Goal: Information Seeking & Learning: Learn about a topic

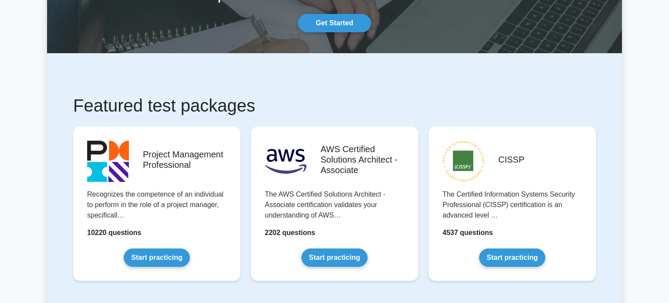
scroll to position [80, 0]
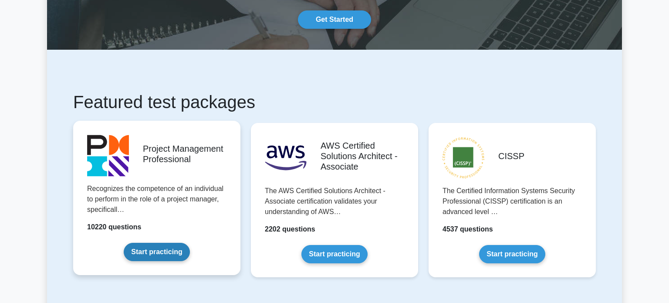
click at [165, 249] on link "Start practicing" at bounding box center [157, 252] width 66 height 18
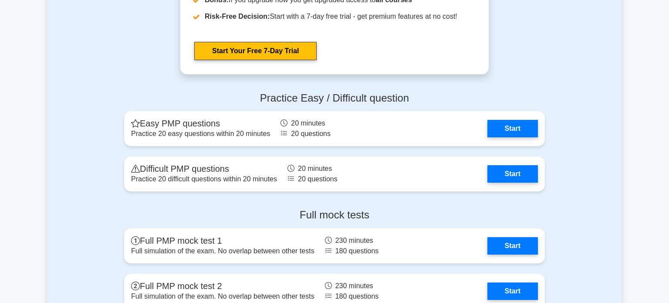
scroll to position [2339, 0]
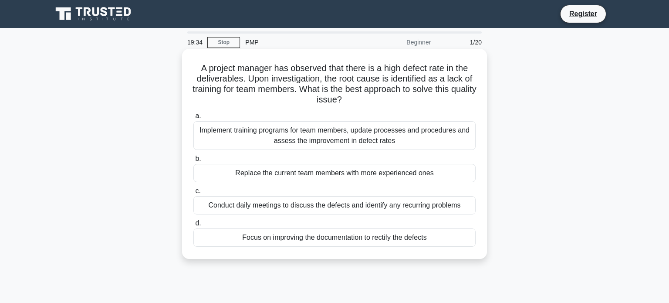
click at [360, 134] on div "Implement training programs for team members, update processes and procedures a…" at bounding box center [334, 135] width 282 height 29
click at [193, 119] on input "a. Implement training programs for team members, update processes and procedure…" at bounding box center [193, 116] width 0 height 6
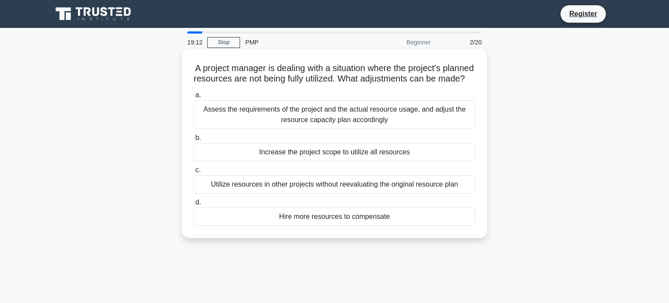
click at [353, 124] on div "Assess the requirements of the project and the actual resource usage, and adjus…" at bounding box center [334, 114] width 282 height 29
click at [193, 98] on input "a. Assess the requirements of the project and the actual resource usage, and ad…" at bounding box center [193, 95] width 0 height 6
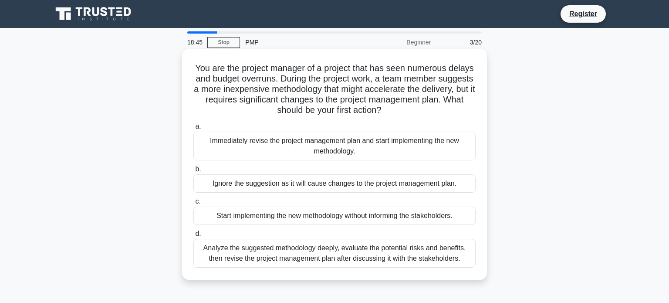
click at [404, 248] on div "Analyze the suggested methodology deeply, evaluate the potential risks and bene…" at bounding box center [334, 253] width 282 height 29
click at [193, 237] on input "d. Analyze the suggested methodology deeply, evaluate the potential risks and b…" at bounding box center [193, 234] width 0 height 6
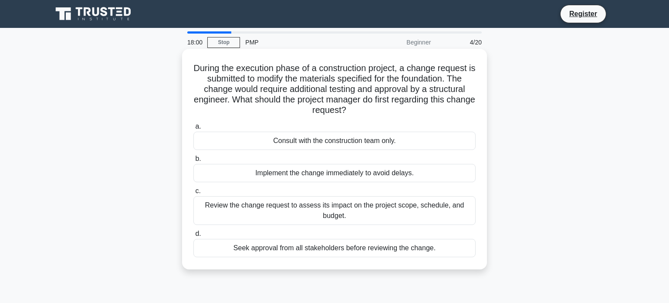
click at [398, 204] on div "Review the change request to assess its impact on the project scope, schedule, …" at bounding box center [334, 210] width 282 height 29
click at [193, 194] on input "c. Review the change request to assess its impact on the project scope, schedul…" at bounding box center [193, 191] width 0 height 6
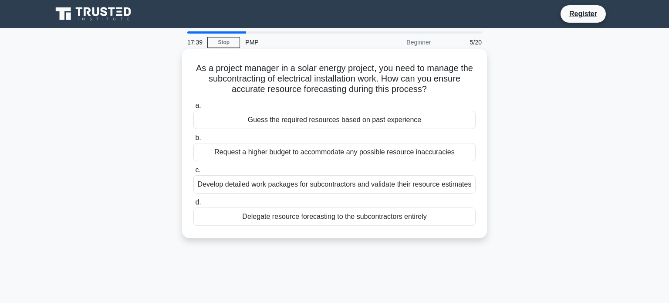
click at [425, 183] on div "Develop detailed work packages for subcontractors and validate their resource e…" at bounding box center [334, 184] width 282 height 18
click at [193, 173] on input "c. Develop detailed work packages for subcontractors and validate their resourc…" at bounding box center [193, 170] width 0 height 6
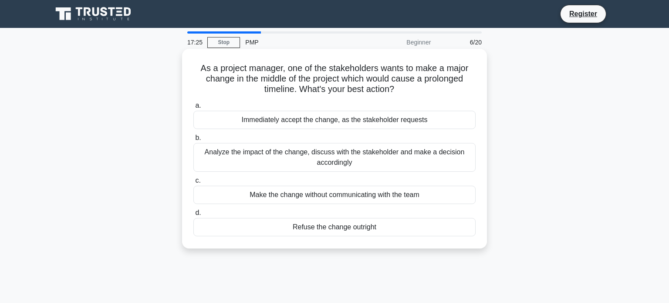
click at [395, 156] on div "Analyze the impact of the change, discuss with the stakeholder and make a decis…" at bounding box center [334, 157] width 282 height 29
click at [193, 141] on input "b. Analyze the impact of the change, discuss with the stakeholder and make a de…" at bounding box center [193, 138] width 0 height 6
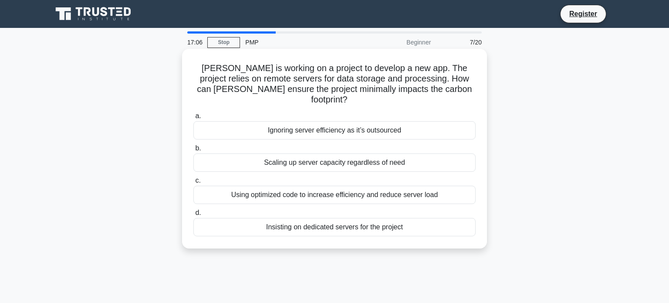
click at [400, 186] on div "Using optimized code to increase efficiency and reduce server load" at bounding box center [334, 195] width 282 height 18
click at [193, 182] on input "c. Using optimized code to increase efficiency and reduce server load" at bounding box center [193, 181] width 0 height 6
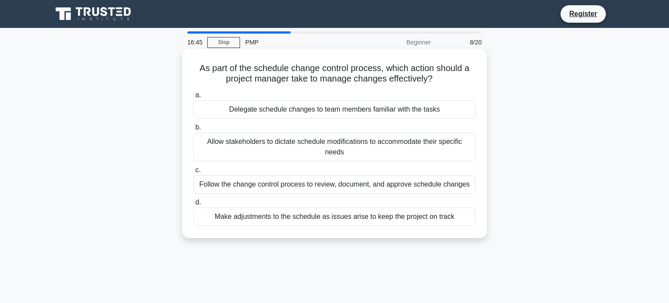
click at [428, 175] on div "Follow the change control process to review, document, and approve schedule cha…" at bounding box center [334, 184] width 282 height 18
click at [193, 173] on input "c. Follow the change control process to review, document, and approve schedule …" at bounding box center [193, 170] width 0 height 6
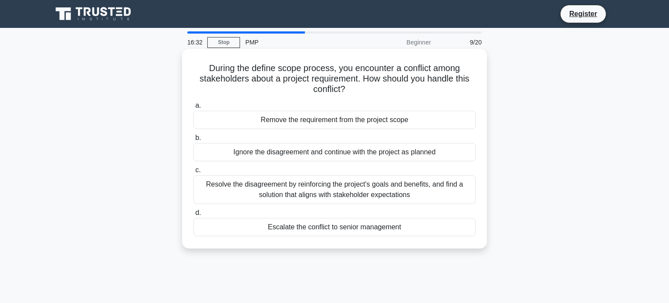
click at [417, 187] on div "Resolve the disagreement by reinforcing the project's goals and benefits, and f…" at bounding box center [334, 189] width 282 height 29
click at [193, 173] on input "c. Resolve the disagreement by reinforcing the project's goals and benefits, an…" at bounding box center [193, 170] width 0 height 6
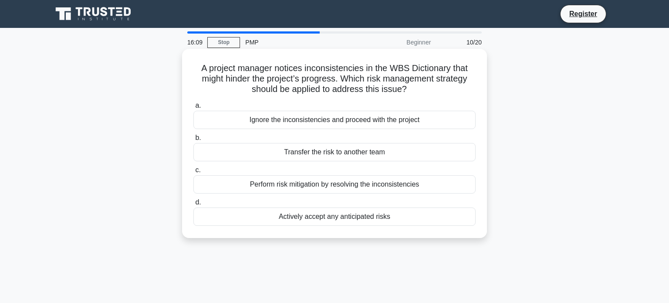
click at [407, 184] on div "Perform risk mitigation by resolving the inconsistencies" at bounding box center [334, 184] width 282 height 18
click at [193, 173] on input "c. Perform risk mitigation by resolving the inconsistencies" at bounding box center [193, 170] width 0 height 6
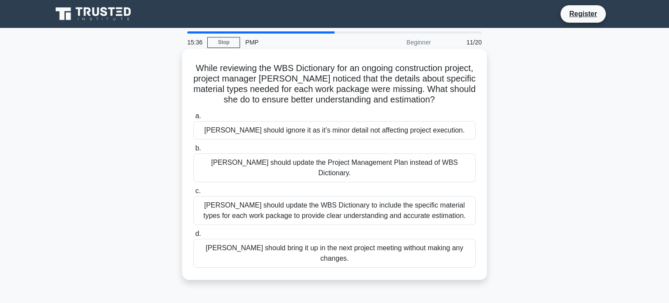
click at [415, 200] on div "Melissa should update the WBS Dictionary to include the specific material types…" at bounding box center [334, 210] width 282 height 29
click at [193, 194] on input "c. Melissa should update the WBS Dictionary to include the specific material ty…" at bounding box center [193, 191] width 0 height 6
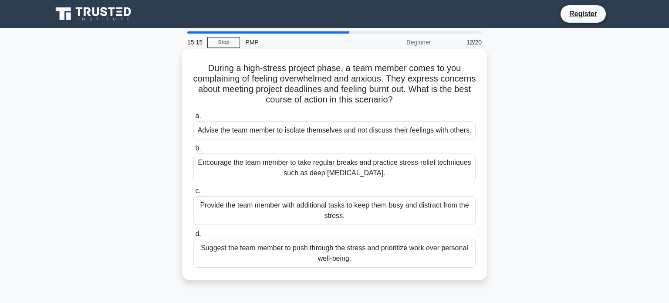
click at [391, 166] on div "Encourage the team member to take regular breaks and practice stress-relief tec…" at bounding box center [334, 167] width 282 height 29
click at [193, 151] on input "b. Encourage the team member to take regular breaks and practice stress-relief …" at bounding box center [193, 149] width 0 height 6
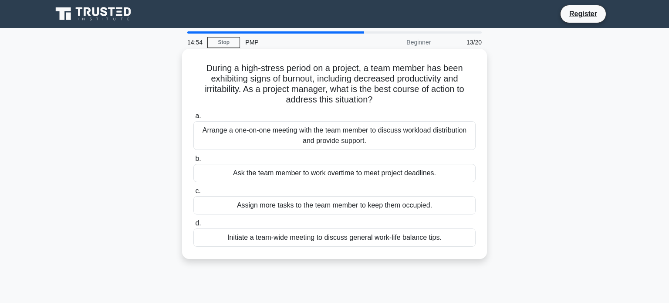
click at [419, 130] on div "Arrange a one-on-one meeting with the team member to discuss workload distribut…" at bounding box center [334, 135] width 282 height 29
click at [193, 119] on input "a. Arrange a one-on-one meeting with the team member to discuss workload distri…" at bounding box center [193, 116] width 0 height 6
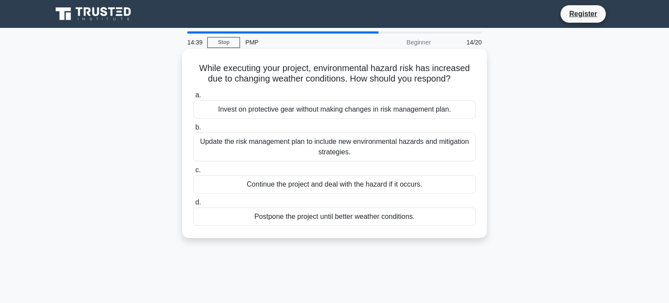
click at [441, 142] on div "Update the risk management plan to include new environmental hazards and mitiga…" at bounding box center [334, 146] width 282 height 29
click at [193, 130] on input "b. Update the risk management plan to include new environmental hazards and mit…" at bounding box center [193, 128] width 0 height 6
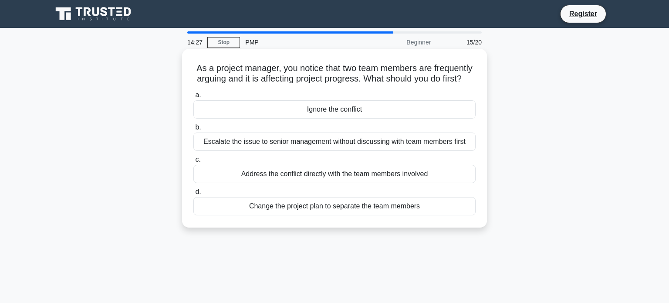
click at [421, 176] on div "Address the conflict directly with the team members involved" at bounding box center [334, 174] width 282 height 18
click at [193, 163] on input "c. Address the conflict directly with the team members involved" at bounding box center [193, 160] width 0 height 6
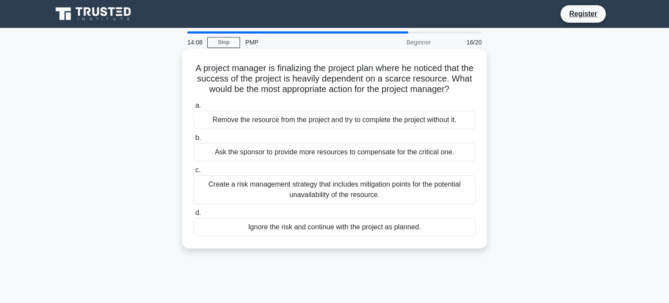
click at [409, 183] on div "Create a risk management strategy that includes mitigation points for the poten…" at bounding box center [334, 189] width 282 height 29
click at [193, 173] on input "c. Create a risk management strategy that includes mitigation points for the po…" at bounding box center [193, 170] width 0 height 6
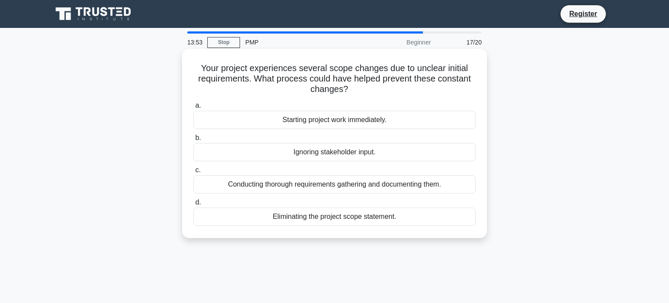
click at [433, 183] on div "Conducting thorough requirements gathering and documenting them." at bounding box center [334, 184] width 282 height 18
click at [193, 173] on input "c. Conducting thorough requirements gathering and documenting them." at bounding box center [193, 170] width 0 height 6
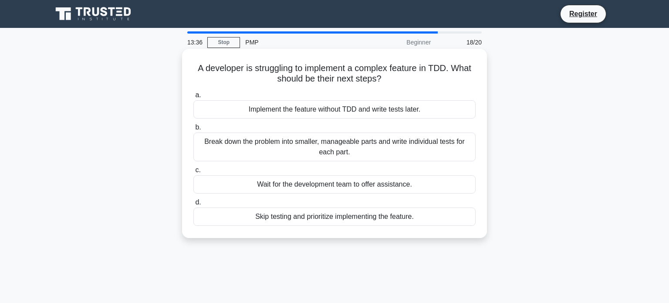
click at [421, 145] on div "Break down the problem into smaller, manageable parts and write individual test…" at bounding box center [334, 146] width 282 height 29
click at [193, 130] on input "b. Break down the problem into smaller, manageable parts and write individual t…" at bounding box center [193, 128] width 0 height 6
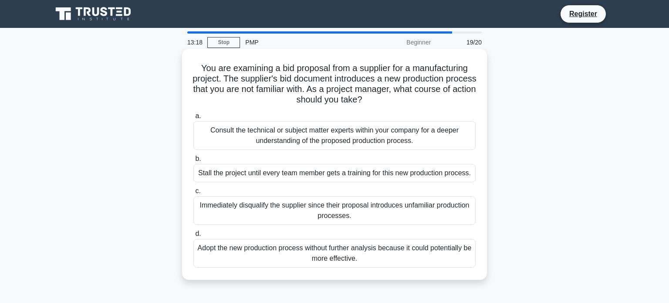
click at [406, 130] on div "Consult the technical or subject matter experts within your company for a deepe…" at bounding box center [334, 135] width 282 height 29
click at [193, 119] on input "a. Consult the technical or subject matter experts within your company for a de…" at bounding box center [193, 116] width 0 height 6
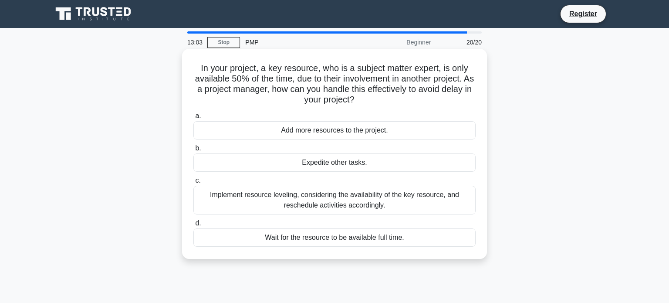
click at [397, 197] on div "Implement resource leveling, considering the availability of the key resource, …" at bounding box center [334, 200] width 282 height 29
click at [193, 183] on input "c. Implement resource leveling, considering the availability of the key resourc…" at bounding box center [193, 181] width 0 height 6
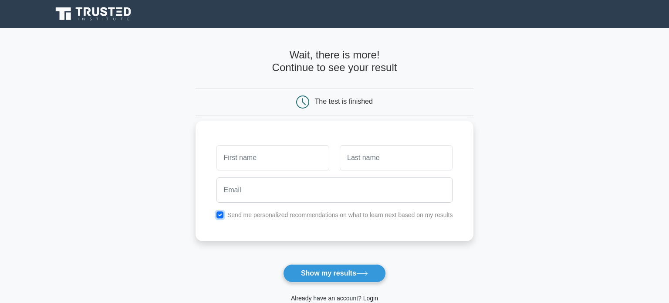
click at [222, 215] on input "checkbox" at bounding box center [220, 214] width 7 height 7
checkbox input "false"
click at [262, 159] on input "text" at bounding box center [273, 157] width 113 height 25
type input "Rich"
type input "Hammon"
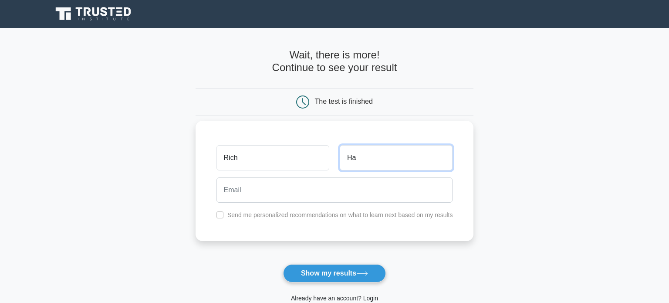
type input "H"
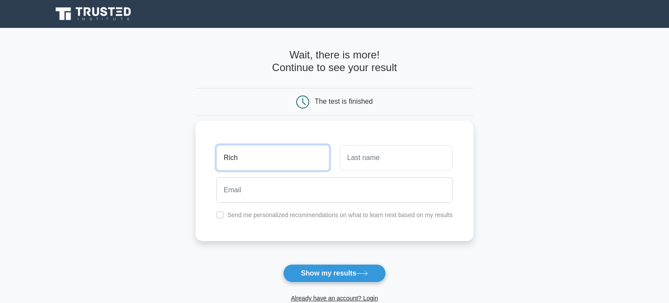
click at [248, 156] on input "Rich" at bounding box center [273, 157] width 113 height 25
click at [250, 157] on input "Rich" at bounding box center [273, 157] width 113 height 25
type input "[PERSON_NAME]"
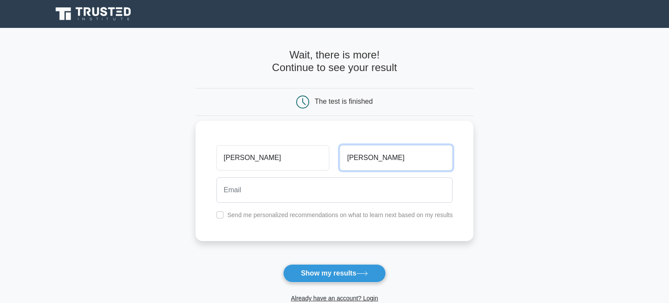
type input "Barker"
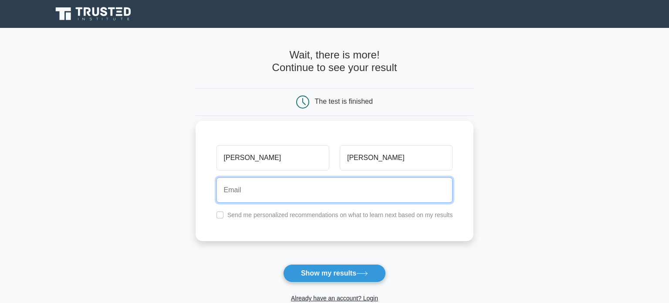
click at [260, 189] on input "email" at bounding box center [335, 189] width 237 height 25
type input "Richard_L_Hammond@Whirlpool.com"
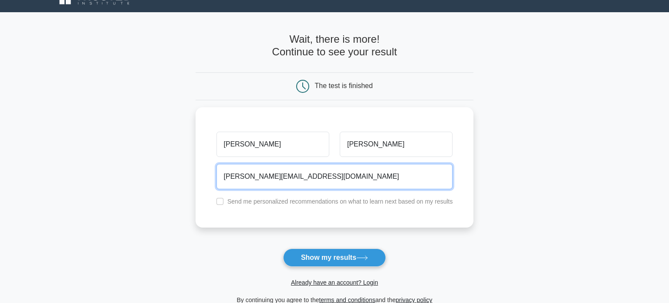
scroll to position [26, 0]
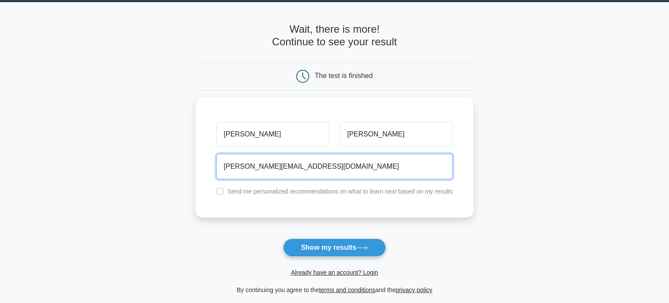
drag, startPoint x: 382, startPoint y: 165, endPoint x: 183, endPoint y: 155, distance: 199.0
click at [183, 155] on main "Wait, there is more! Continue to see your result The test is finished Bob Barker" at bounding box center [334, 159] width 669 height 314
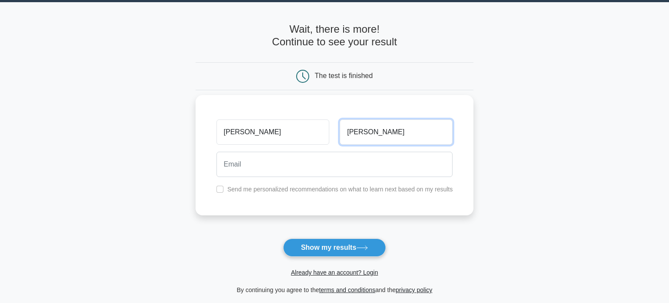
drag, startPoint x: 384, startPoint y: 128, endPoint x: 339, endPoint y: 127, distance: 44.9
click at [340, 127] on input "Barker" at bounding box center [396, 131] width 113 height 25
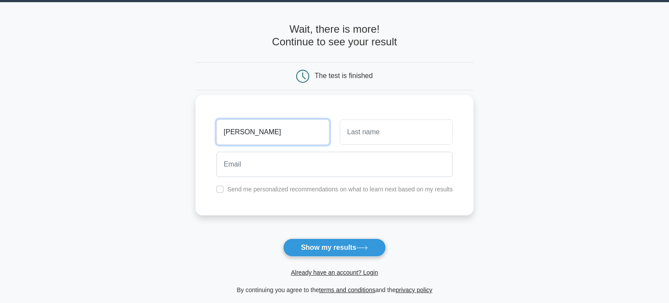
drag, startPoint x: 246, startPoint y: 129, endPoint x: 207, endPoint y: 129, distance: 39.2
click at [207, 129] on div "Bob Send me personalized recommendations on what to learn next based on my resu…" at bounding box center [335, 155] width 278 height 120
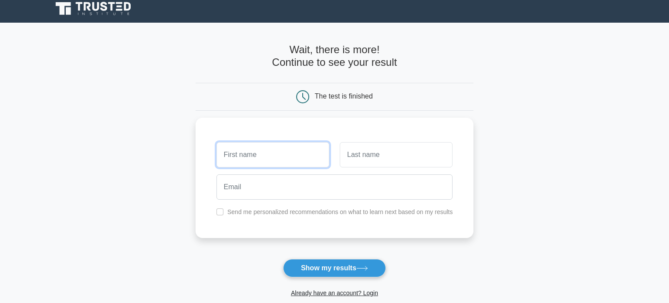
scroll to position [9, 0]
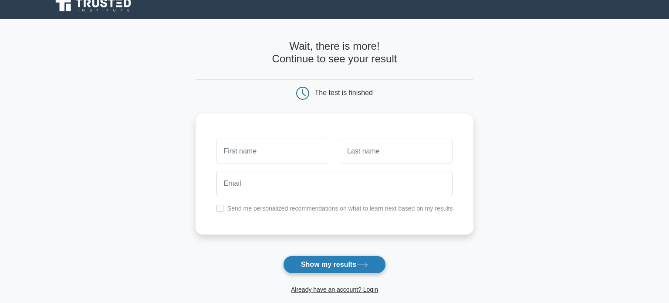
click at [346, 263] on button "Show my results" at bounding box center [334, 264] width 103 height 18
type input "[PERSON_NAME]"
type input "Barker"
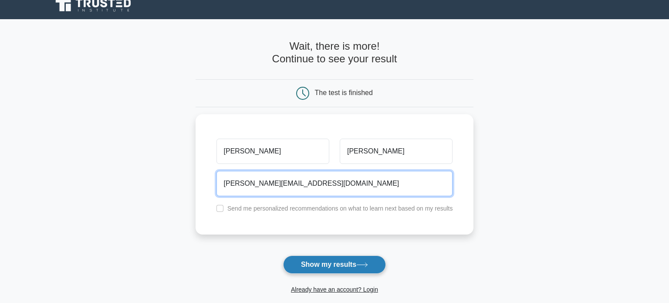
type input "Richard_L_Hammond@Whirlpool.com"
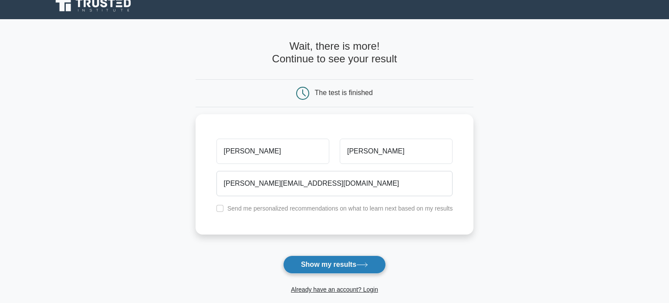
click at [344, 262] on button "Show my results" at bounding box center [334, 264] width 103 height 18
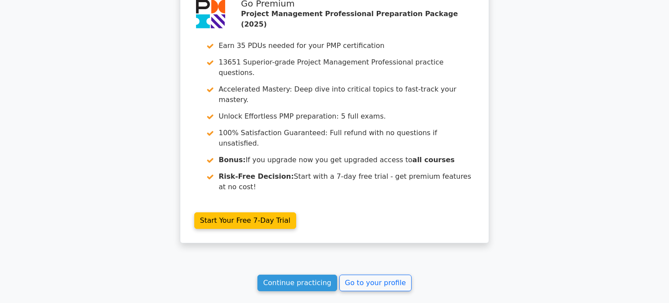
scroll to position [2050, 0]
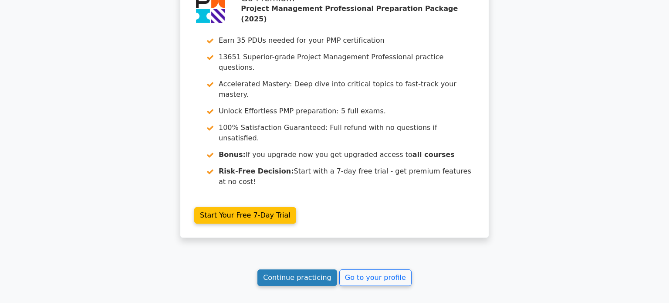
click at [312, 269] on link "Continue practicing" at bounding box center [298, 277] width 80 height 17
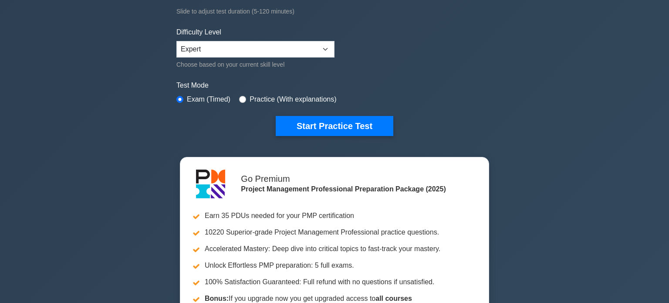
scroll to position [198, 0]
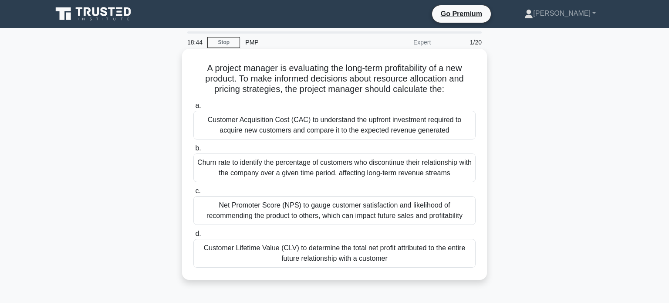
click at [410, 246] on div "Customer Lifetime Value (CLV) to determine the total net profit attributed to t…" at bounding box center [334, 253] width 282 height 29
click at [193, 237] on input "d. Customer Lifetime Value (CLV) to determine the total net profit attributed t…" at bounding box center [193, 234] width 0 height 6
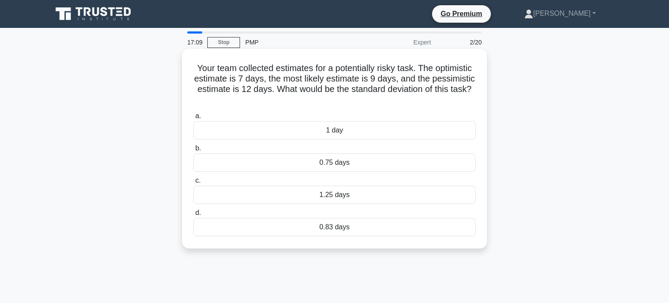
click at [339, 226] on div "0.83 days" at bounding box center [334, 227] width 282 height 18
click at [193, 216] on input "d. 0.83 days" at bounding box center [193, 213] width 0 height 6
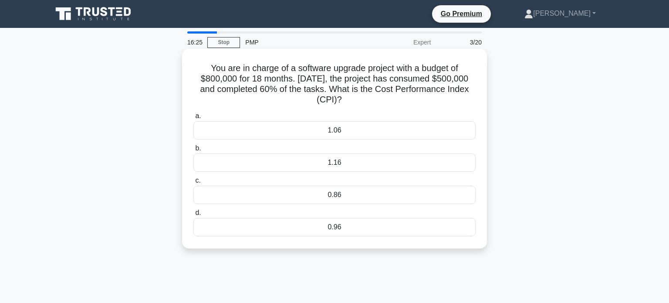
click at [375, 163] on div "1.16" at bounding box center [334, 162] width 282 height 18
click at [193, 151] on input "b. 1.16" at bounding box center [193, 149] width 0 height 6
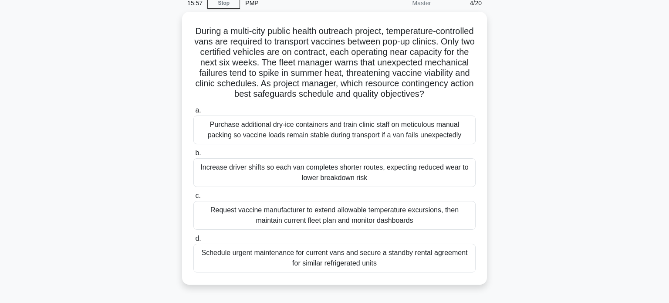
scroll to position [35, 0]
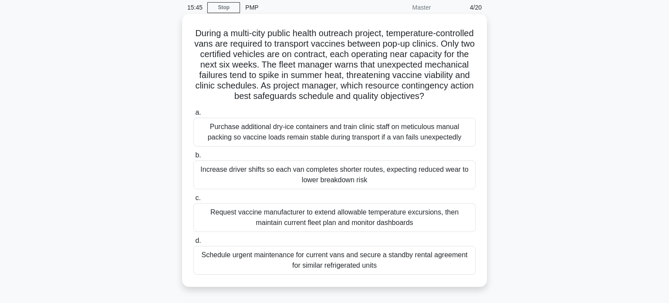
click at [412, 258] on div "Schedule urgent maintenance for current vans and secure a standby rental agreem…" at bounding box center [334, 260] width 282 height 29
click at [193, 244] on input "d. Schedule urgent maintenance for current vans and secure a standby rental agr…" at bounding box center [193, 241] width 0 height 6
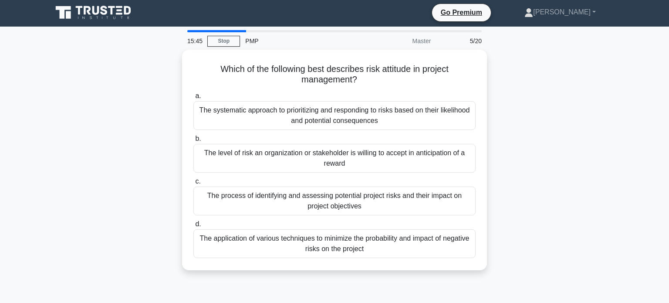
scroll to position [0, 0]
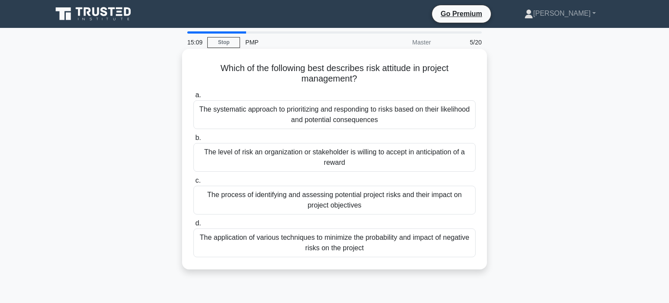
click at [417, 109] on div "The systematic approach to prioritizing and responding to risks based on their …" at bounding box center [334, 114] width 282 height 29
click at [351, 112] on div "The systematic approach to prioritizing and responding to risks based on their …" at bounding box center [334, 114] width 282 height 29
click at [193, 98] on input "a. The systematic approach to prioritizing and responding to risks based on the…" at bounding box center [193, 95] width 0 height 6
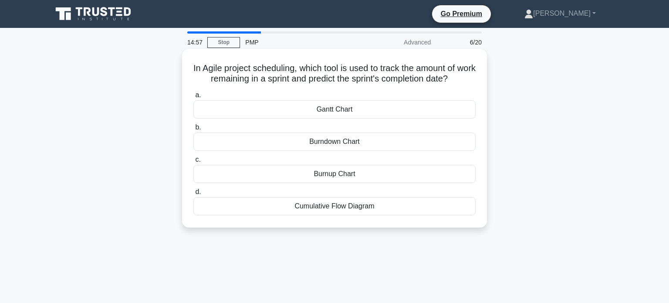
click at [351, 142] on div "Burndown Chart" at bounding box center [334, 141] width 282 height 18
click at [193, 130] on input "b. Burndown Chart" at bounding box center [193, 128] width 0 height 6
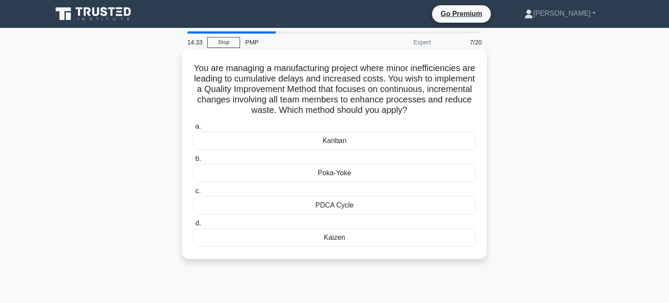
click at [375, 205] on div "PDCA Cycle" at bounding box center [334, 205] width 282 height 18
click at [193, 194] on input "c. PDCA Cycle" at bounding box center [193, 191] width 0 height 6
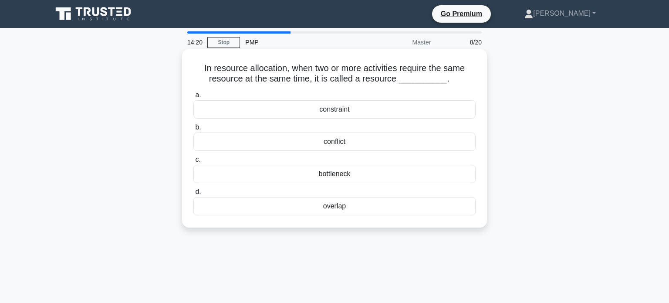
click at [376, 141] on div "conflict" at bounding box center [334, 141] width 282 height 18
click at [193, 130] on input "b. conflict" at bounding box center [193, 128] width 0 height 6
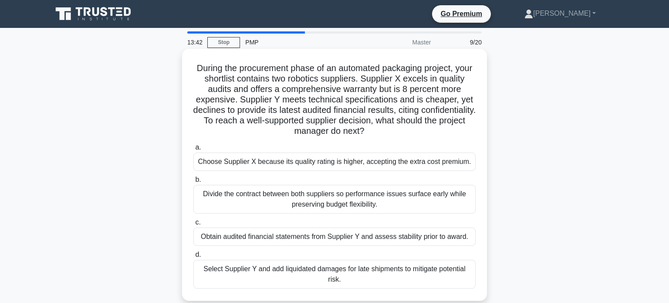
click at [438, 159] on div "Choose Supplier X because its quality rating is higher, accepting the extra cos…" at bounding box center [334, 162] width 282 height 18
click at [193, 150] on input "a. Choose Supplier X because its quality rating is higher, accepting the extra …" at bounding box center [193, 148] width 0 height 6
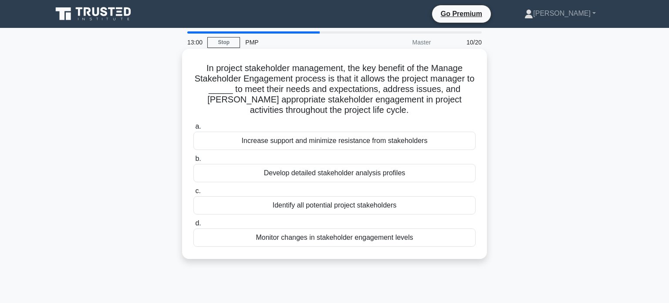
click at [425, 141] on div "Increase support and minimize resistance from stakeholders" at bounding box center [334, 141] width 282 height 18
click at [193, 129] on input "a. Increase support and minimize resistance from stakeholders" at bounding box center [193, 127] width 0 height 6
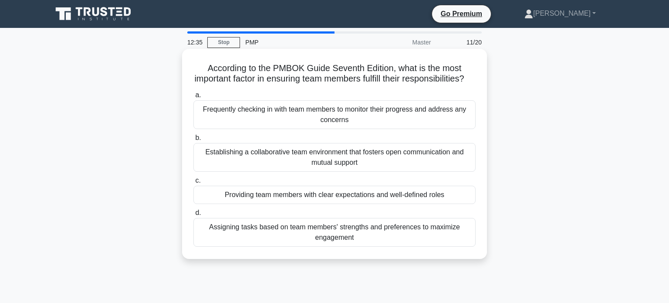
click at [431, 162] on div "Establishing a collaborative team environment that fosters open communication a…" at bounding box center [334, 157] width 282 height 29
click at [193, 141] on input "b. Establishing a collaborative team environment that fosters open communicatio…" at bounding box center [193, 138] width 0 height 6
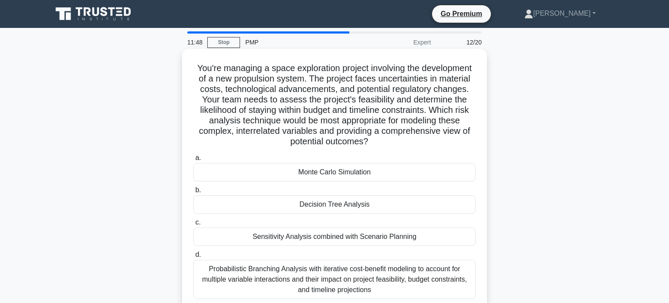
click at [382, 235] on div "Sensitivity Analysis combined with Scenario Planning" at bounding box center [334, 236] width 282 height 18
click at [193, 225] on input "c. Sensitivity Analysis combined with Scenario Planning" at bounding box center [193, 223] width 0 height 6
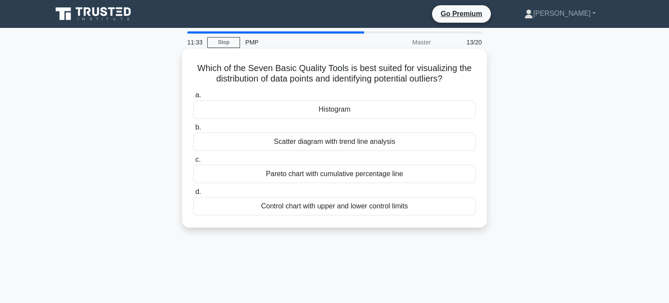
click at [392, 141] on div "Scatter diagram with trend line analysis" at bounding box center [334, 141] width 282 height 18
click at [193, 130] on input "b. Scatter diagram with trend line analysis" at bounding box center [193, 128] width 0 height 6
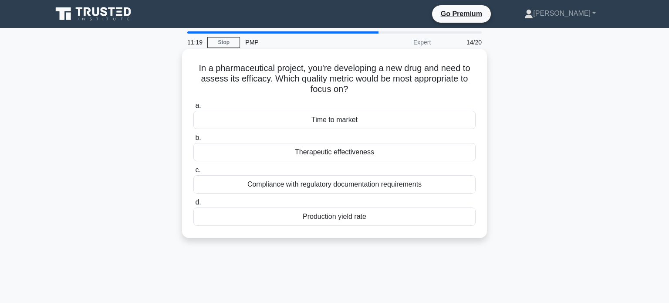
click at [408, 148] on div "Therapeutic effectiveness" at bounding box center [334, 152] width 282 height 18
click at [193, 141] on input "b. Therapeutic effectiveness" at bounding box center [193, 138] width 0 height 6
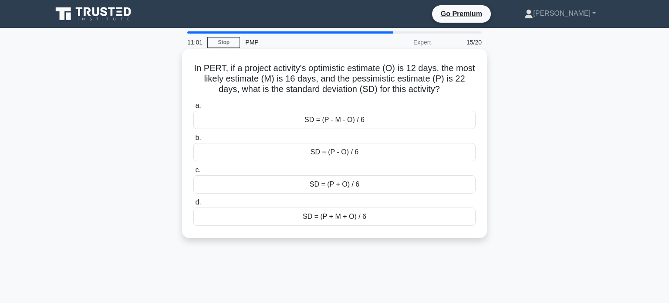
click at [377, 152] on div "SD = (P - O) / 6" at bounding box center [334, 152] width 282 height 18
click at [193, 141] on input "b. SD = (P - O) / 6" at bounding box center [193, 138] width 0 height 6
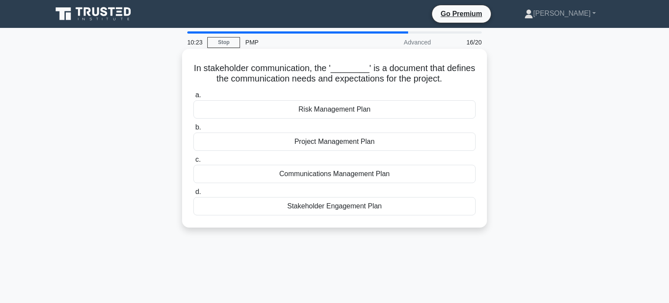
click at [386, 174] on div "Communications Management Plan" at bounding box center [334, 174] width 282 height 18
click at [193, 163] on input "c. Communications Management Plan" at bounding box center [193, 160] width 0 height 6
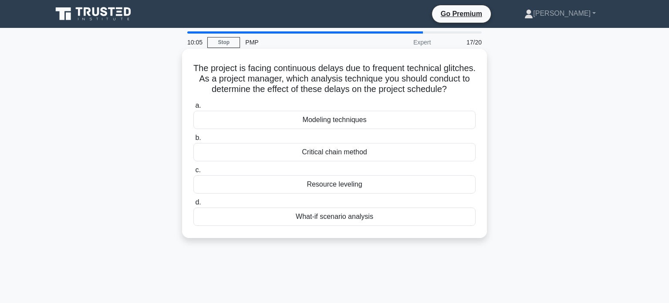
click at [411, 151] on div "Critical chain method" at bounding box center [334, 152] width 282 height 18
click at [193, 141] on input "b. Critical chain method" at bounding box center [193, 138] width 0 height 6
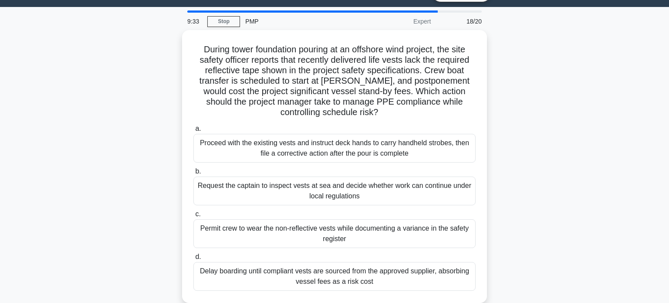
scroll to position [22, 0]
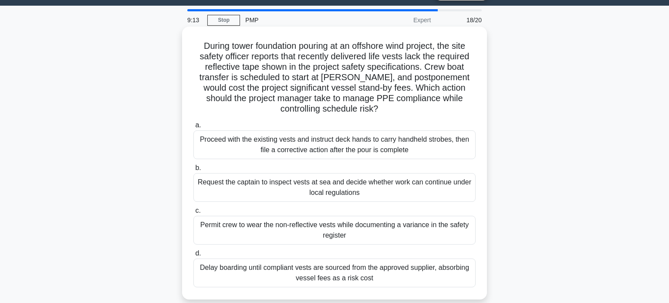
click at [411, 142] on div "Proceed with the existing vests and instruct deck hands to carry handheld strob…" at bounding box center [334, 144] width 282 height 29
click at [193, 128] on input "a. Proceed with the existing vests and instruct deck hands to carry handheld st…" at bounding box center [193, 125] width 0 height 6
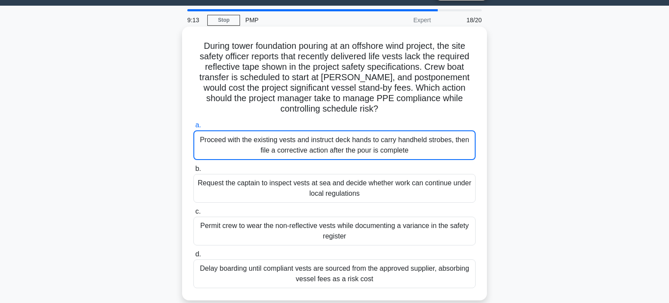
scroll to position [0, 0]
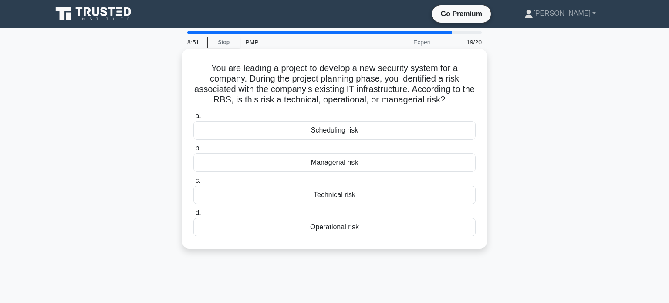
click at [393, 193] on div "Technical risk" at bounding box center [334, 195] width 282 height 18
click at [193, 183] on input "c. Technical risk" at bounding box center [193, 181] width 0 height 6
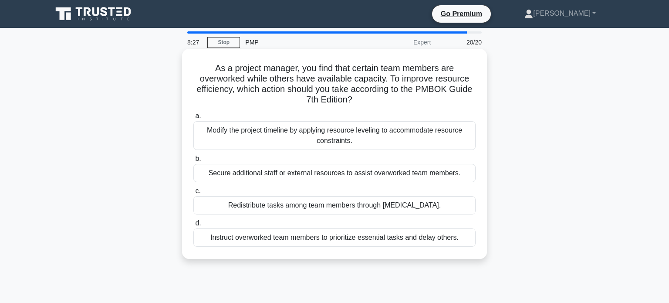
click at [434, 204] on div "Redistribute tasks among team members through cross-training." at bounding box center [334, 205] width 282 height 18
click at [193, 194] on input "c. Redistribute tasks among team members through cross-training." at bounding box center [193, 191] width 0 height 6
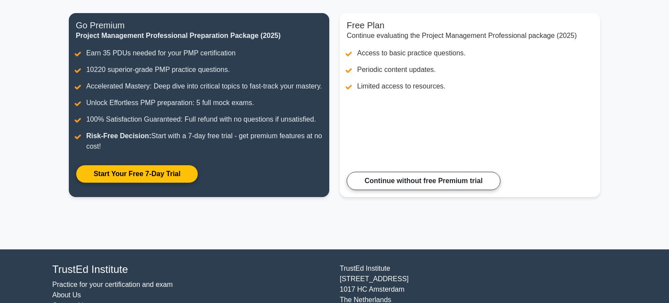
scroll to position [105, 0]
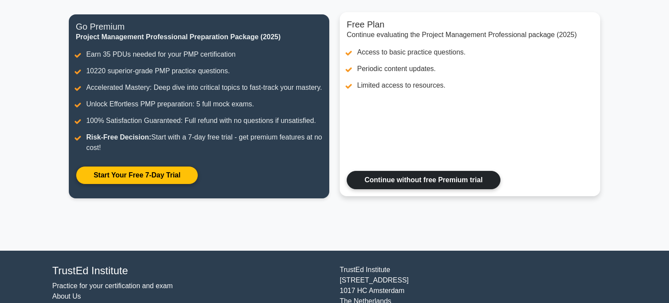
click at [427, 176] on link "Continue without free Premium trial" at bounding box center [424, 180] width 154 height 18
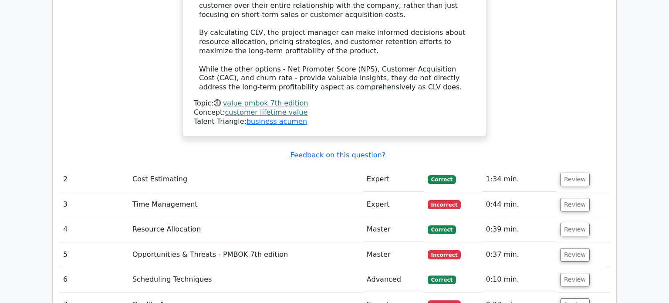
scroll to position [1341, 0]
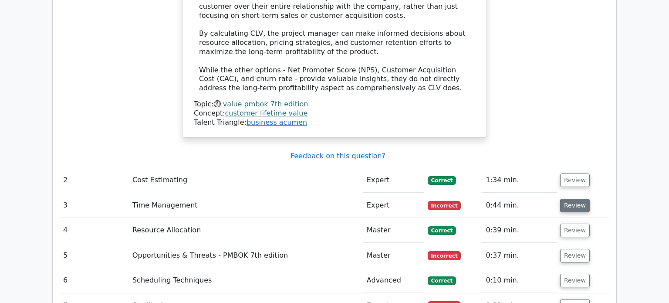
click at [574, 199] on button "Review" at bounding box center [575, 206] width 30 height 14
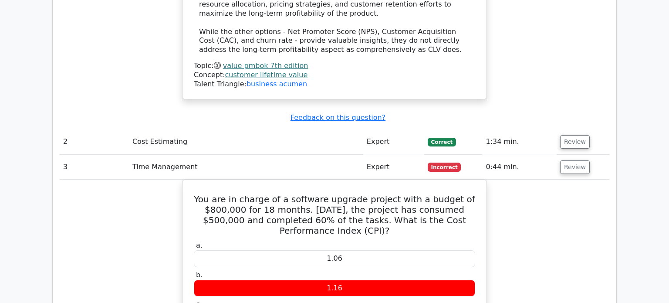
scroll to position [1379, 0]
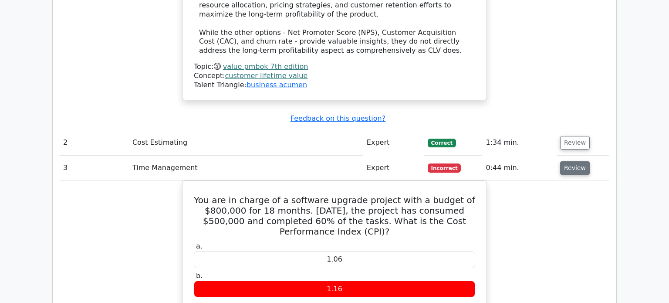
click at [572, 161] on button "Review" at bounding box center [575, 168] width 30 height 14
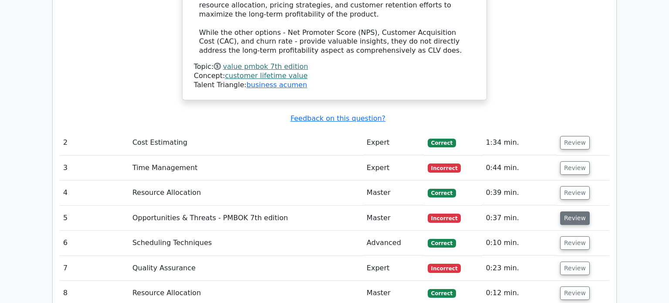
click at [573, 211] on button "Review" at bounding box center [575, 218] width 30 height 14
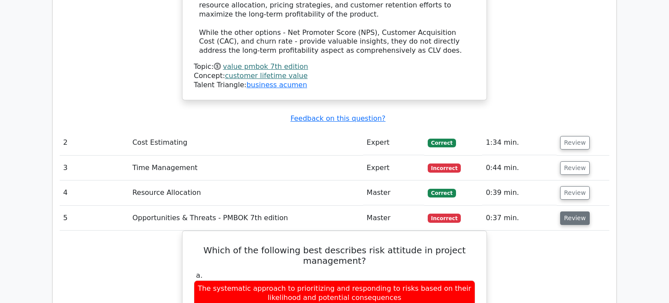
click at [573, 211] on button "Review" at bounding box center [575, 218] width 30 height 14
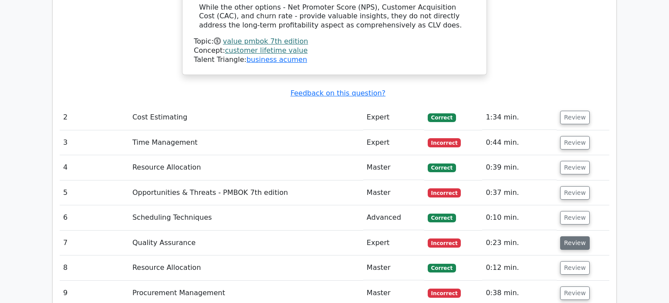
scroll to position [1424, 0]
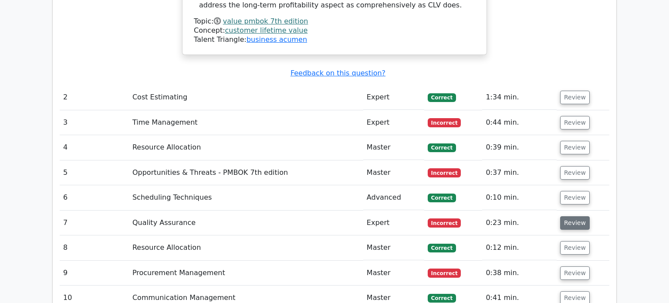
click at [576, 216] on button "Review" at bounding box center [575, 223] width 30 height 14
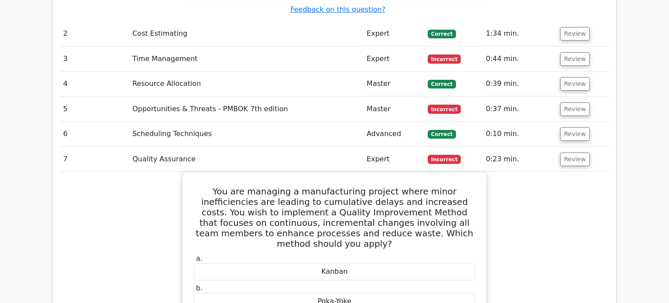
scroll to position [1494, 0]
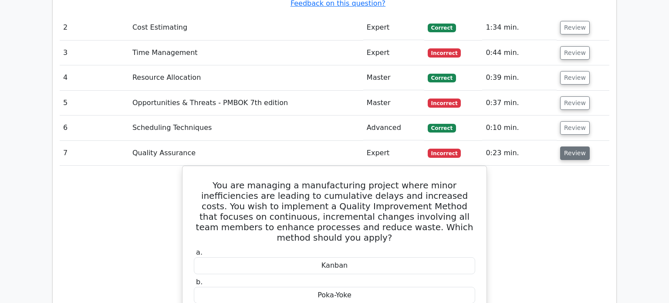
click at [574, 146] on button "Review" at bounding box center [575, 153] width 30 height 14
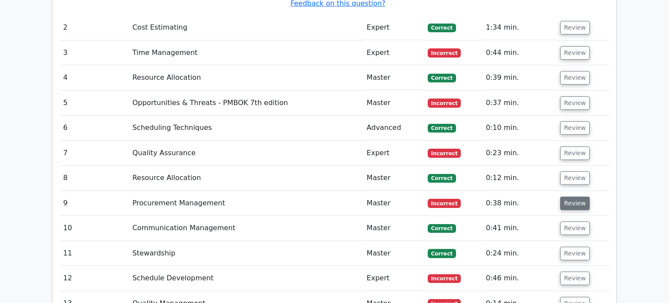
click at [575, 197] on button "Review" at bounding box center [575, 204] width 30 height 14
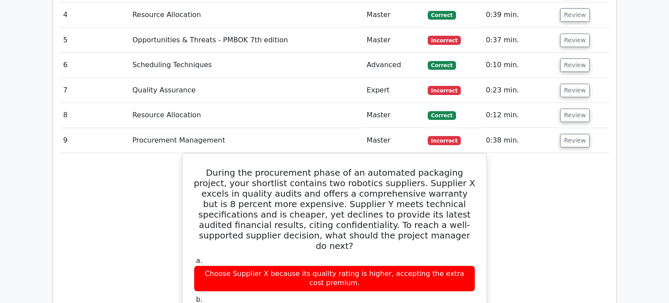
scroll to position [1558, 0]
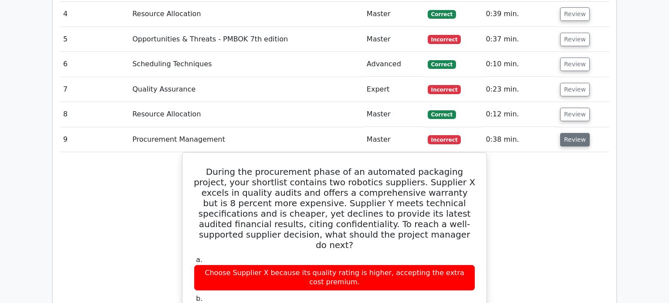
click at [575, 133] on button "Review" at bounding box center [575, 140] width 30 height 14
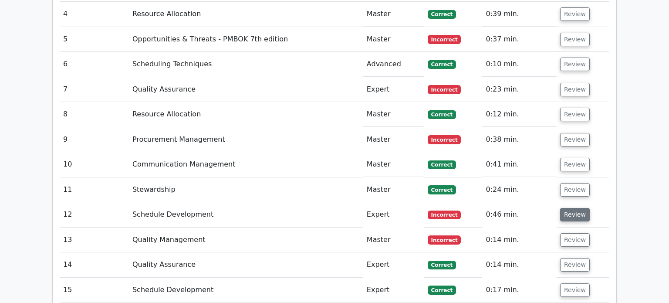
click at [573, 208] on button "Review" at bounding box center [575, 215] width 30 height 14
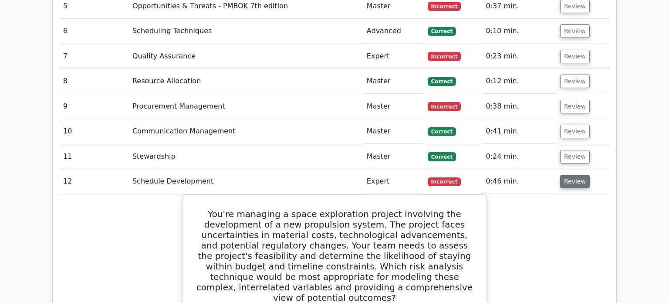
scroll to position [1603, 0]
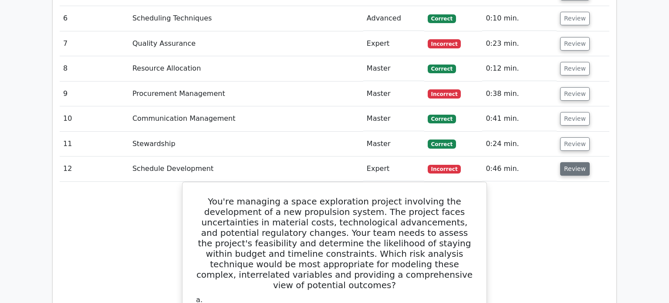
click at [571, 162] on button "Review" at bounding box center [575, 169] width 30 height 14
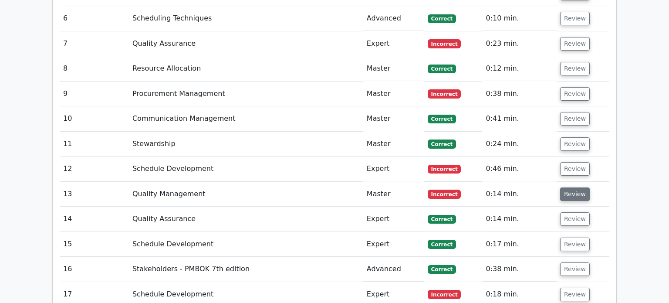
click at [573, 187] on button "Review" at bounding box center [575, 194] width 30 height 14
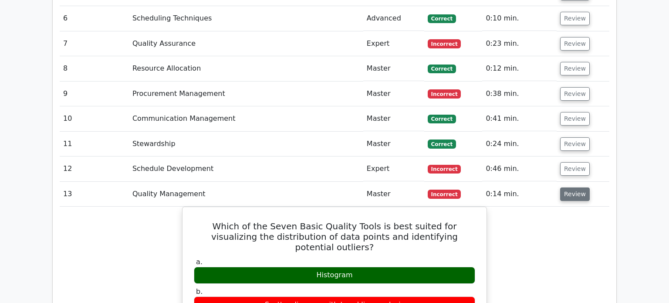
click at [572, 187] on button "Review" at bounding box center [575, 194] width 30 height 14
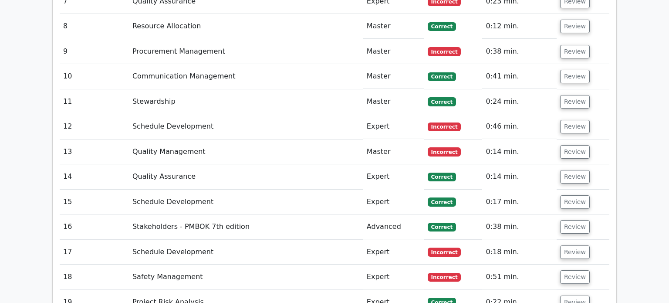
scroll to position [1661, 0]
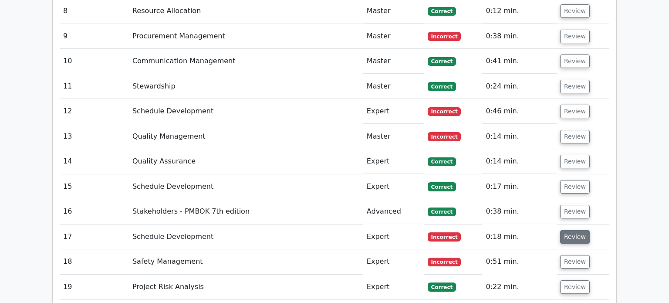
click at [574, 230] on button "Review" at bounding box center [575, 237] width 30 height 14
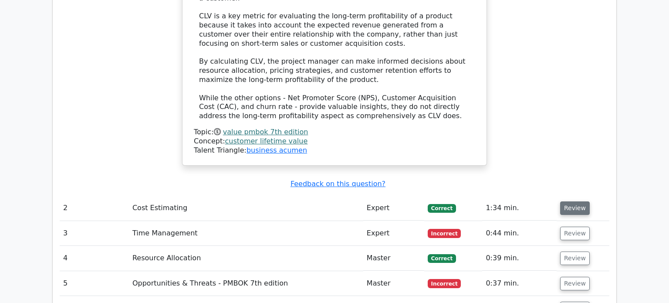
scroll to position [1307, 0]
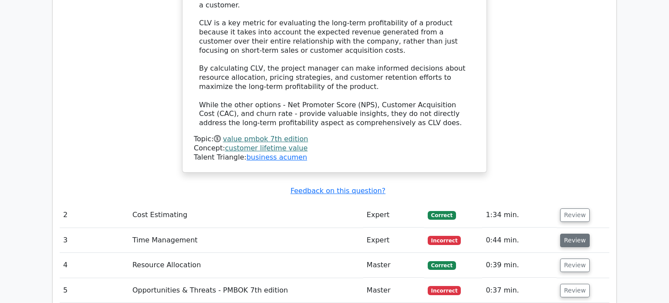
click at [576, 234] on button "Review" at bounding box center [575, 241] width 30 height 14
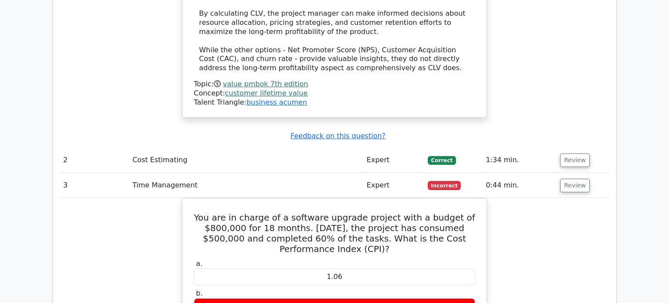
scroll to position [1356, 0]
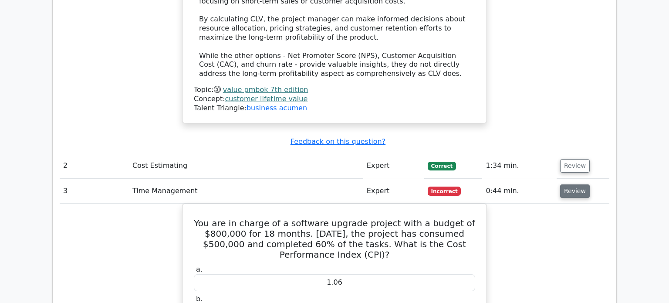
click at [577, 184] on button "Review" at bounding box center [575, 191] width 30 height 14
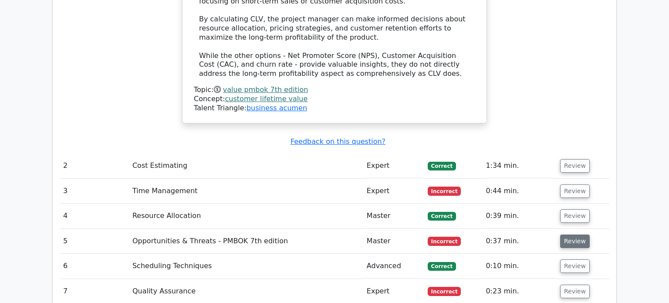
click at [577, 234] on button "Review" at bounding box center [575, 241] width 30 height 14
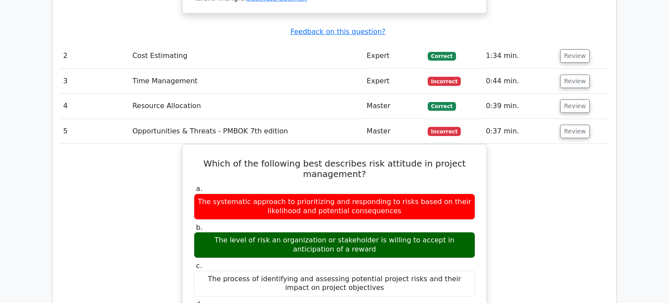
scroll to position [1450, 0]
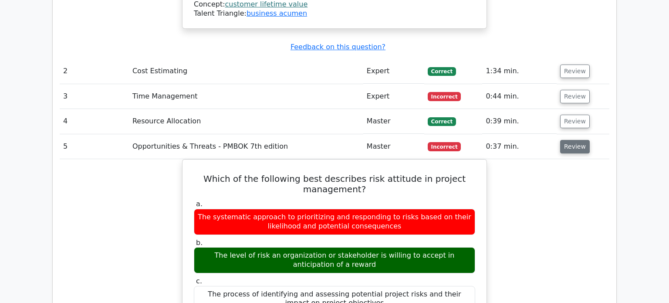
click at [571, 140] on button "Review" at bounding box center [575, 147] width 30 height 14
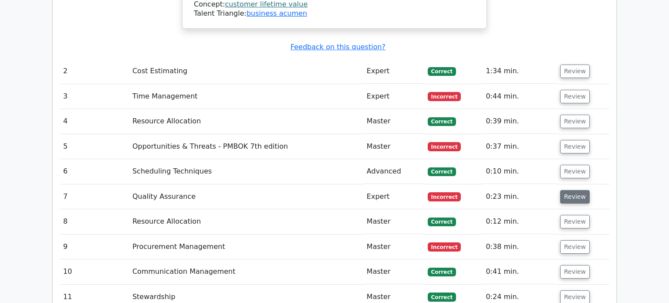
click at [573, 190] on button "Review" at bounding box center [575, 197] width 30 height 14
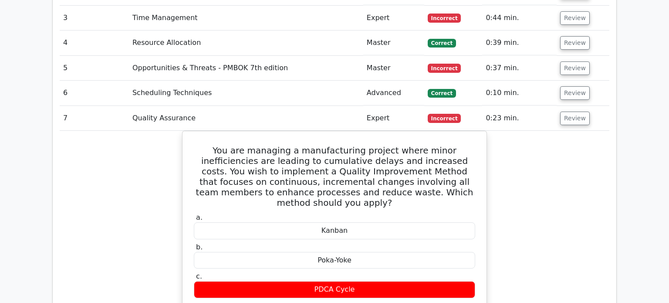
scroll to position [1527, 0]
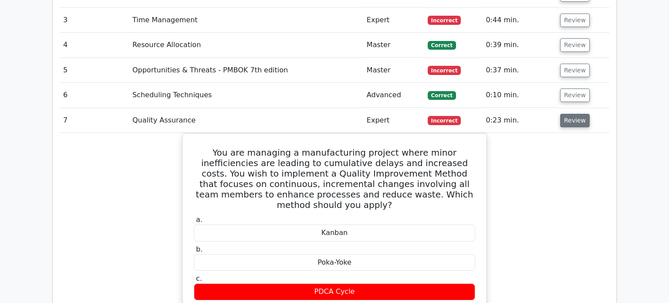
click at [567, 114] on button "Review" at bounding box center [575, 121] width 30 height 14
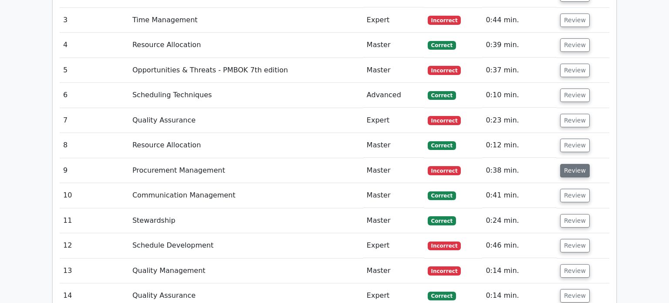
click at [572, 164] on button "Review" at bounding box center [575, 171] width 30 height 14
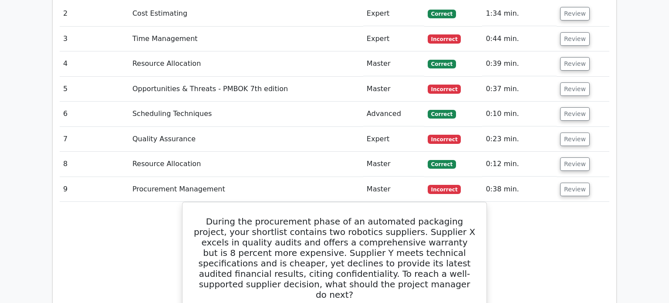
scroll to position [1506, 0]
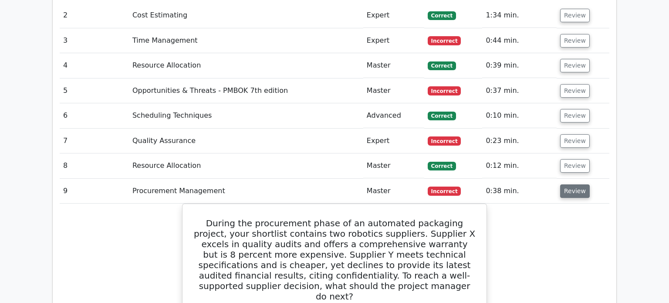
click at [575, 184] on button "Review" at bounding box center [575, 191] width 30 height 14
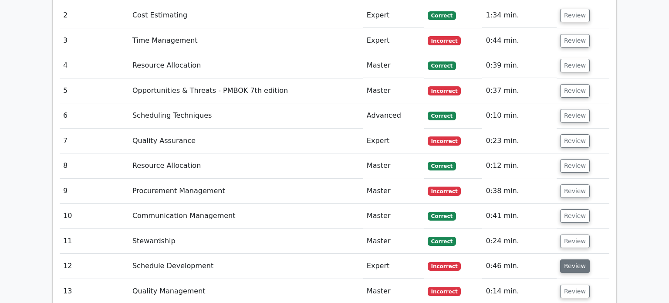
click at [576, 259] on button "Review" at bounding box center [575, 266] width 30 height 14
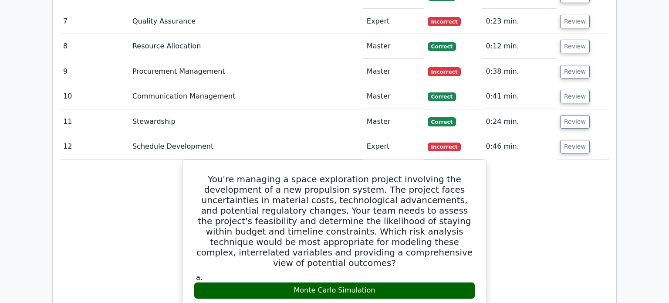
scroll to position [1588, 0]
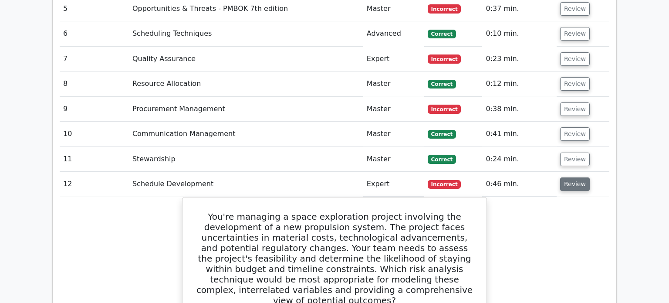
click at [572, 177] on button "Review" at bounding box center [575, 184] width 30 height 14
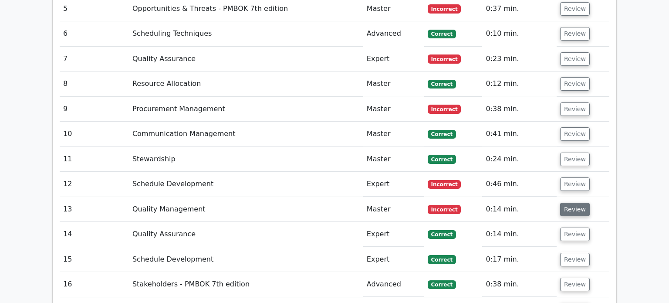
click at [575, 203] on button "Review" at bounding box center [575, 210] width 30 height 14
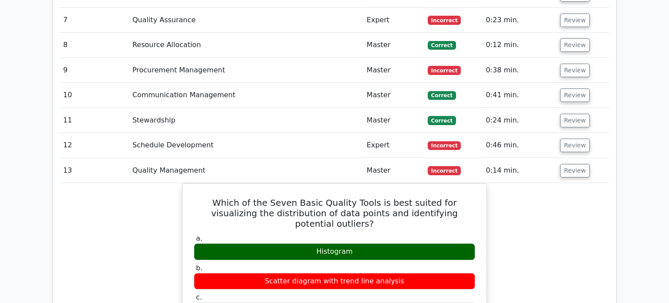
scroll to position [1604, 0]
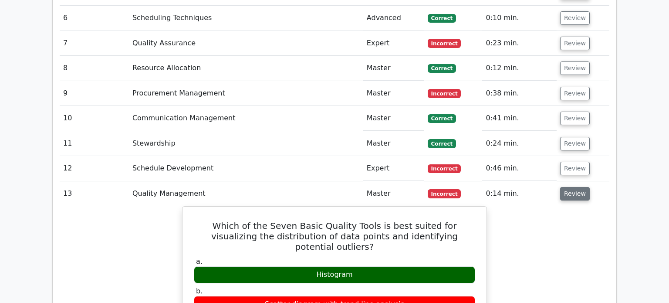
click at [574, 187] on button "Review" at bounding box center [575, 194] width 30 height 14
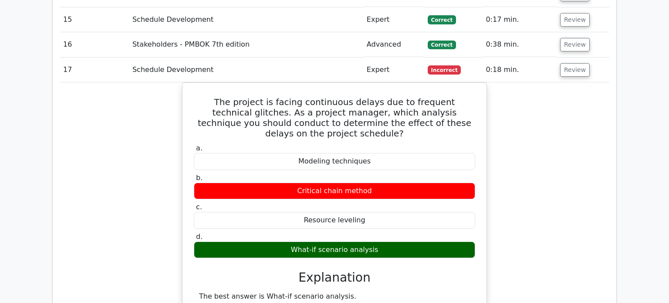
scroll to position [1799, 0]
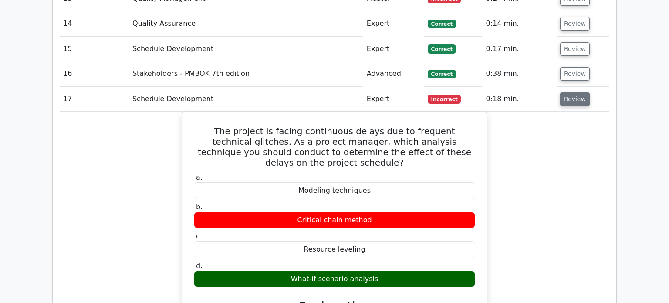
click at [575, 92] on button "Review" at bounding box center [575, 99] width 30 height 14
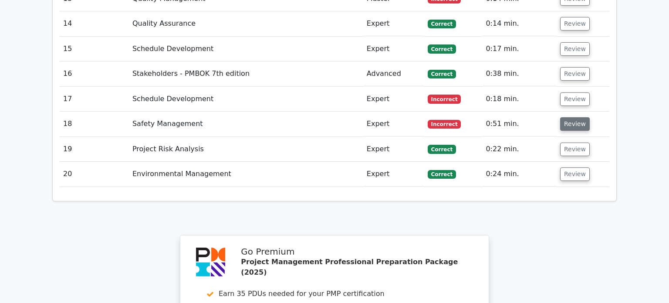
click at [572, 117] on button "Review" at bounding box center [575, 124] width 30 height 14
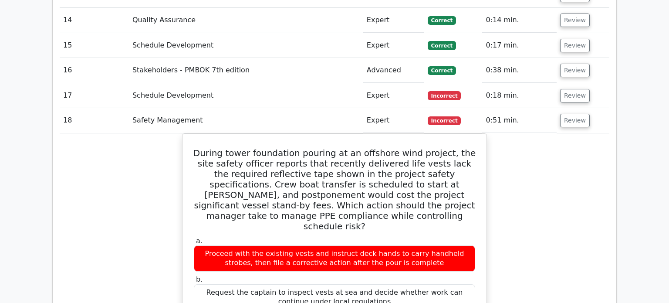
scroll to position [1812, 0]
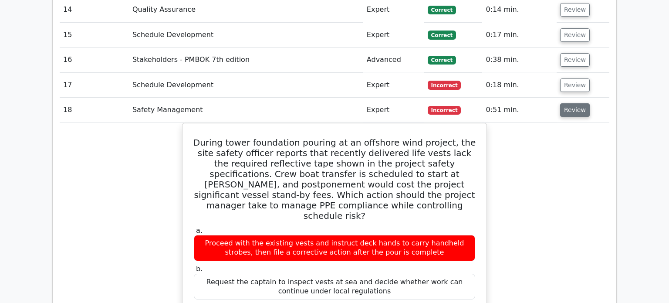
click at [575, 103] on button "Review" at bounding box center [575, 110] width 30 height 14
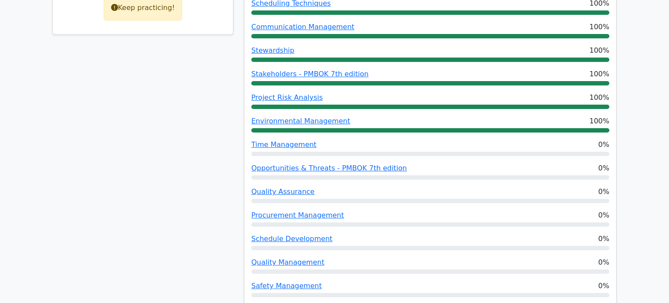
scroll to position [345, 0]
